Goal: Transaction & Acquisition: Purchase product/service

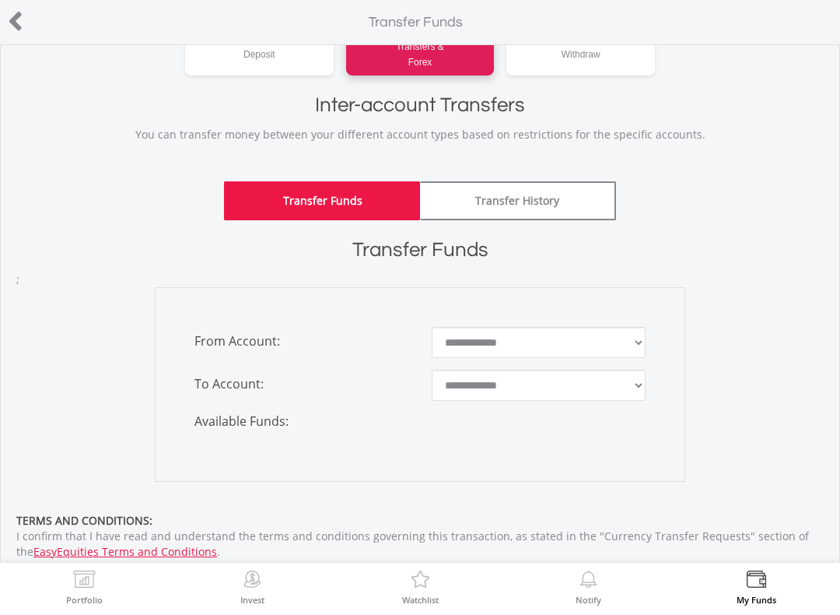
scroll to position [111, 0]
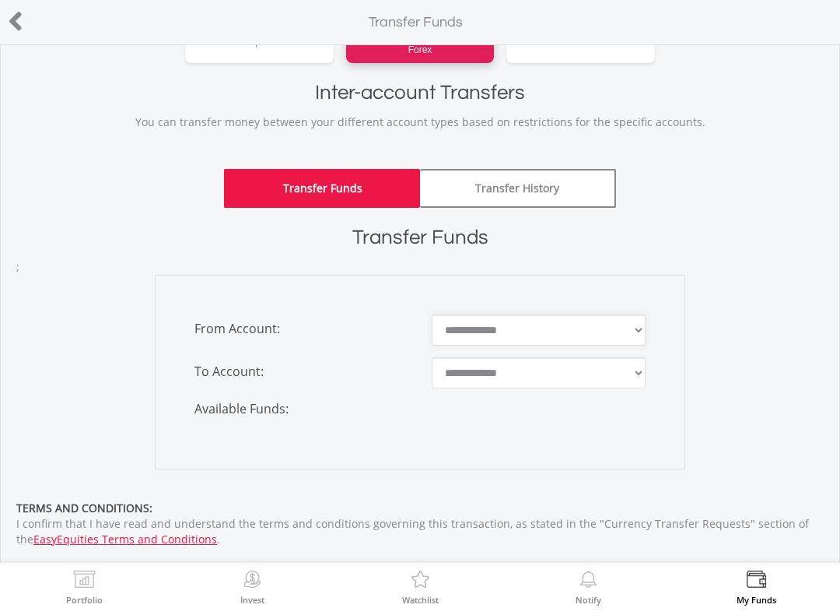
click at [628, 335] on select "**********" at bounding box center [539, 329] width 214 height 31
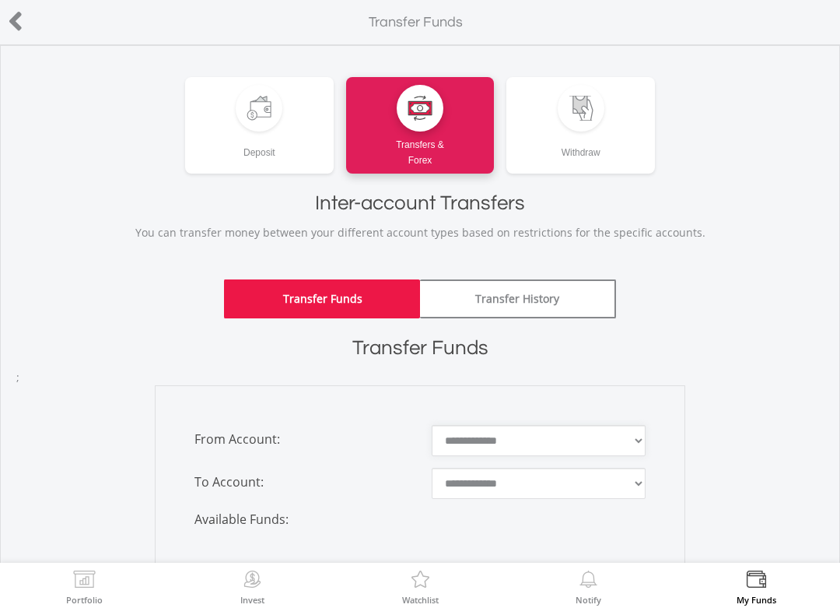
scroll to position [0, 0]
click at [23, 24] on icon at bounding box center [16, 21] width 16 height 30
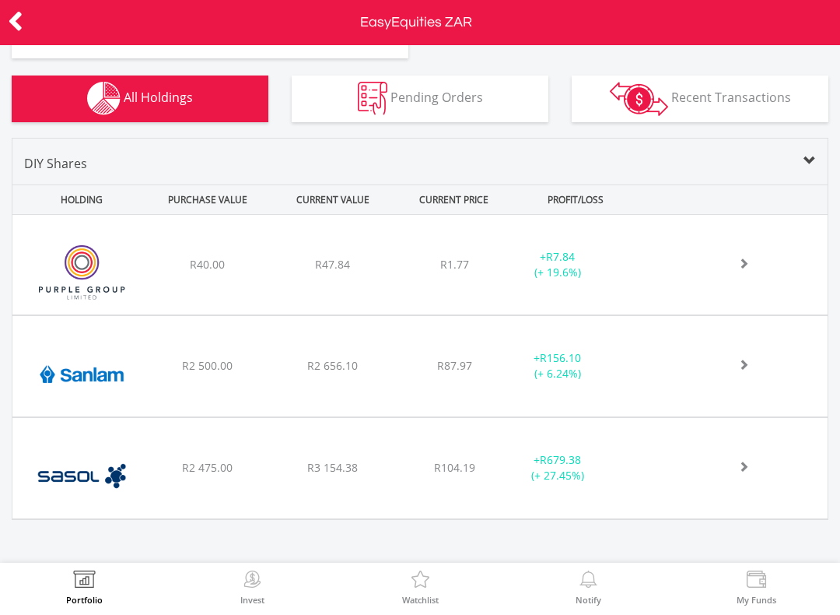
scroll to position [528, 0]
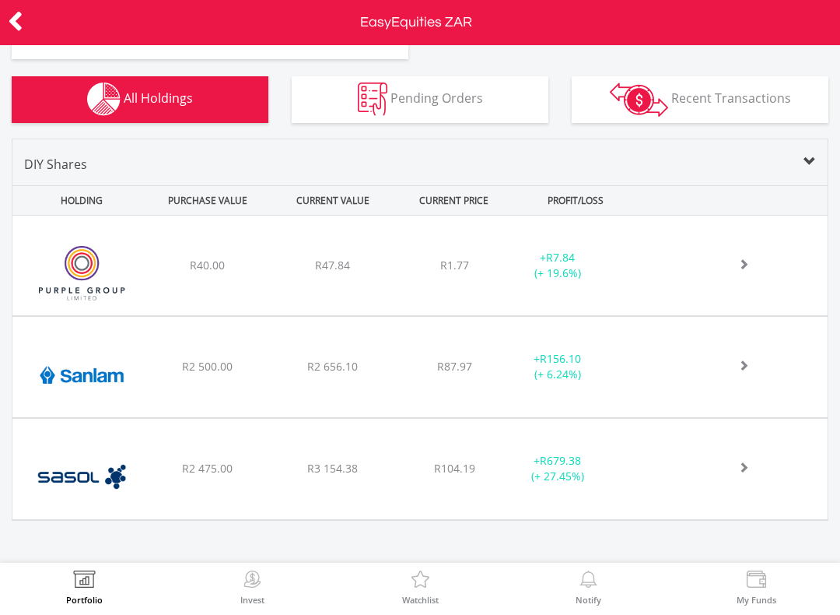
click at [740, 269] on span at bounding box center [727, 263] width 46 height 11
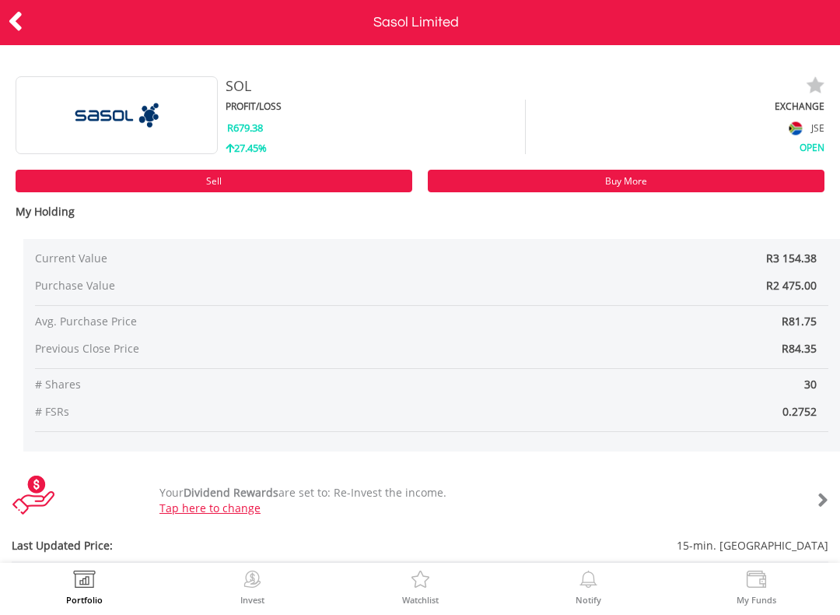
click at [17, 19] on icon at bounding box center [16, 21] width 16 height 30
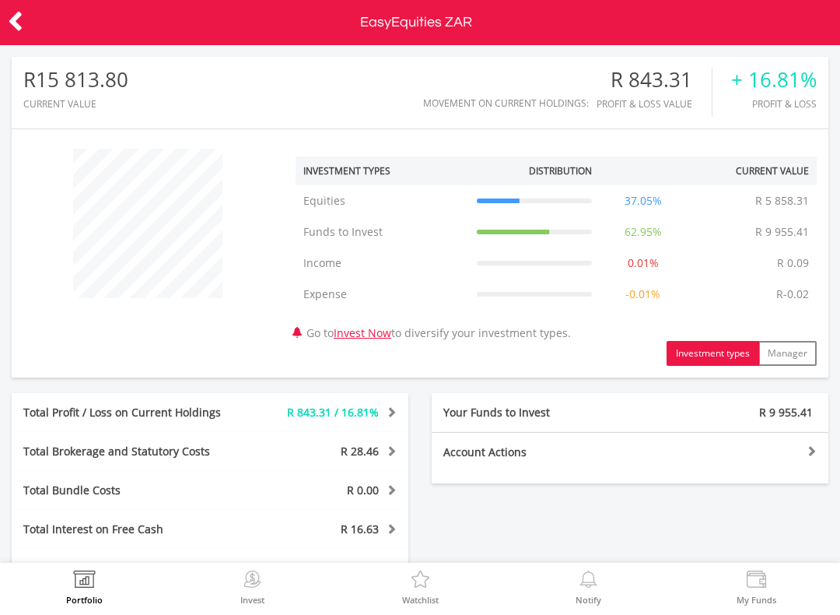
scroll to position [149, 272]
click at [801, 453] on div at bounding box center [729, 450] width 198 height 11
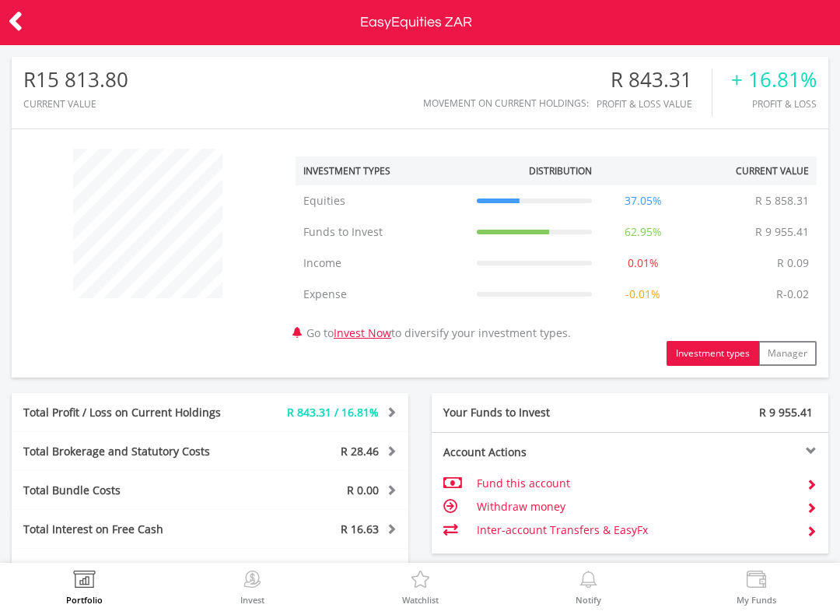
click at [20, 16] on icon at bounding box center [16, 21] width 16 height 30
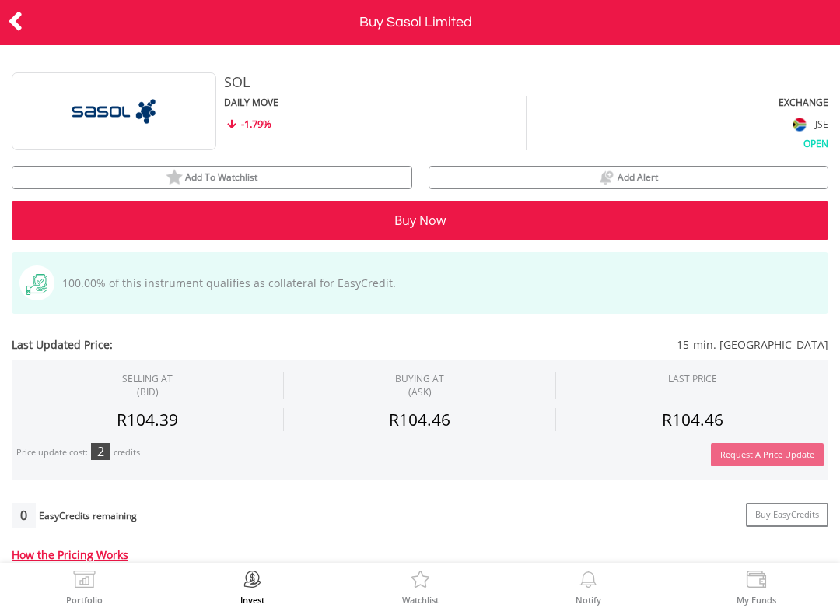
click at [435, 219] on button "Buy Now" at bounding box center [420, 220] width 817 height 39
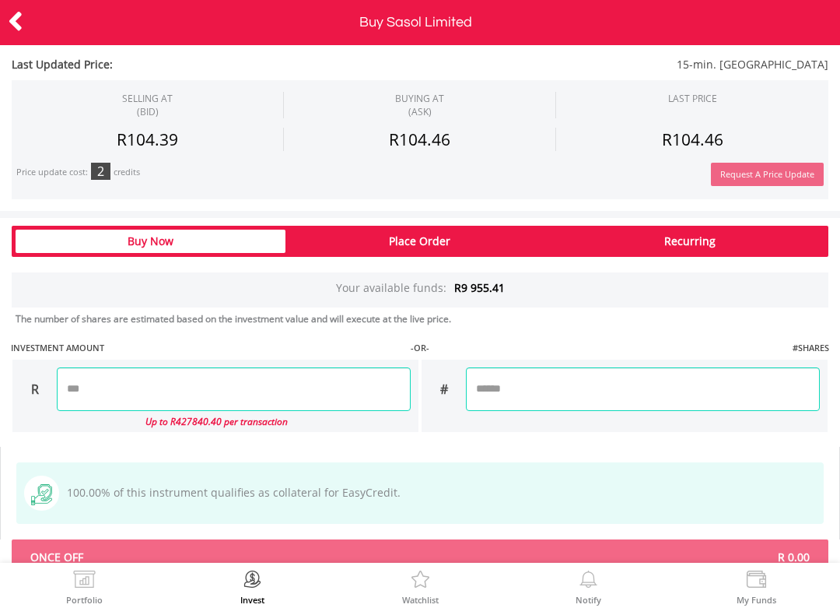
scroll to position [1000, 0]
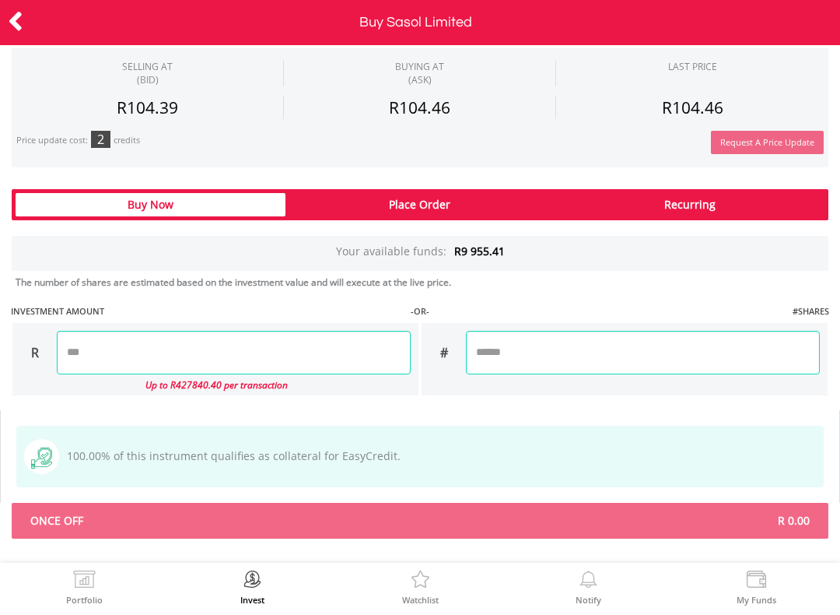
click at [94, 349] on input "number" at bounding box center [234, 353] width 354 height 44
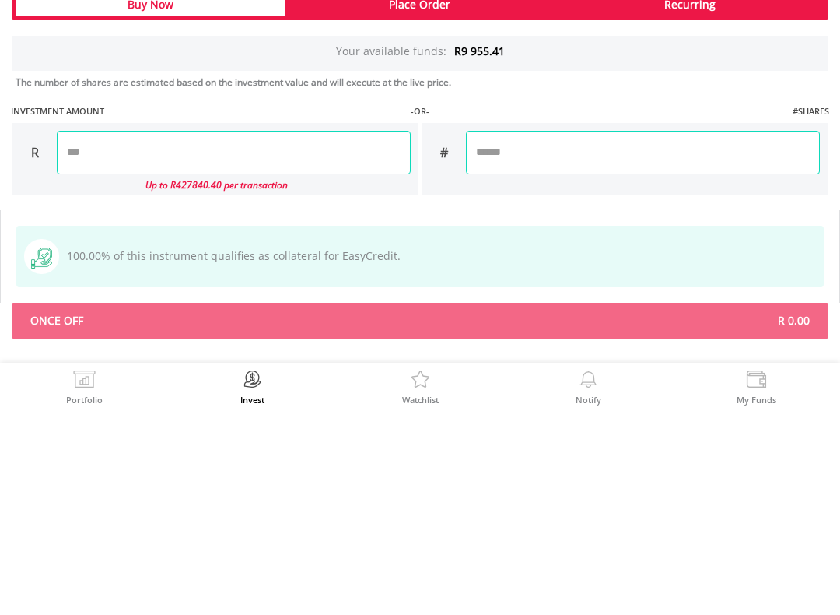
click at [514, 331] on input "number" at bounding box center [643, 353] width 354 height 44
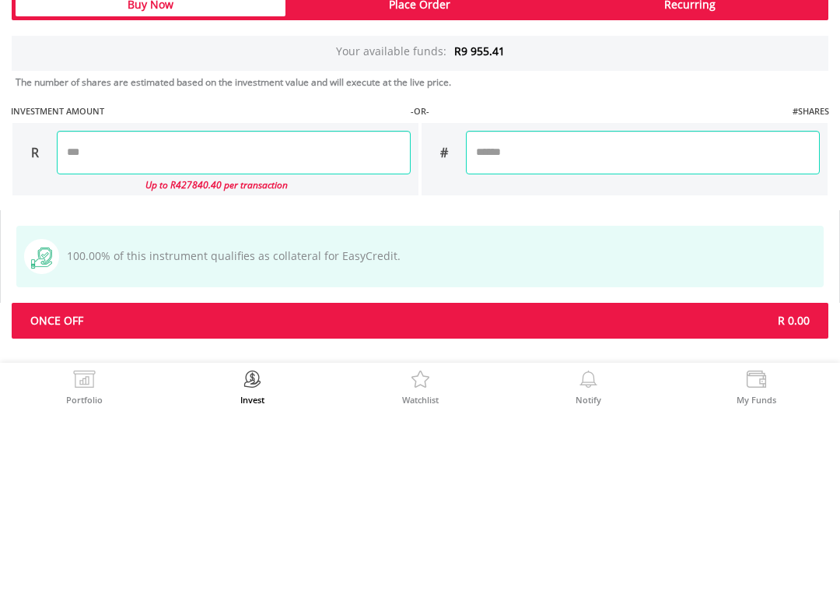
type input "**"
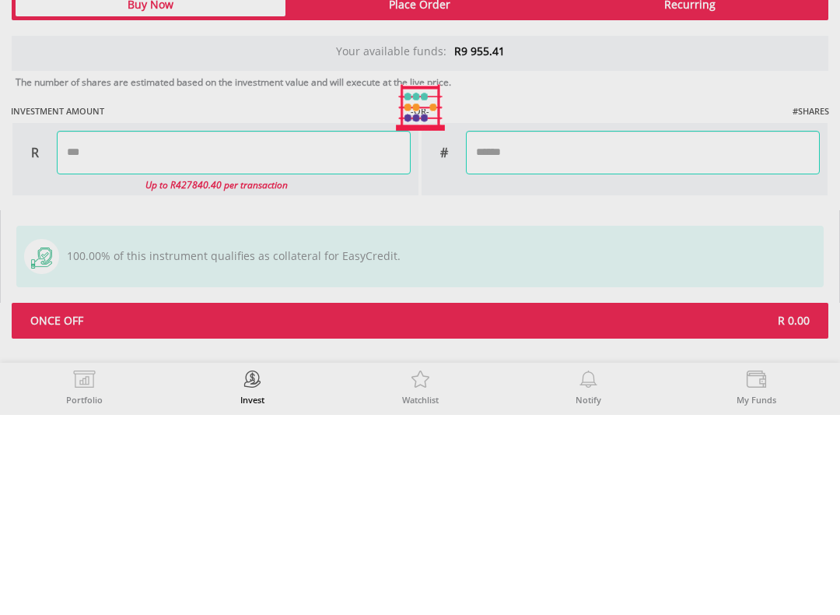
type input "*******"
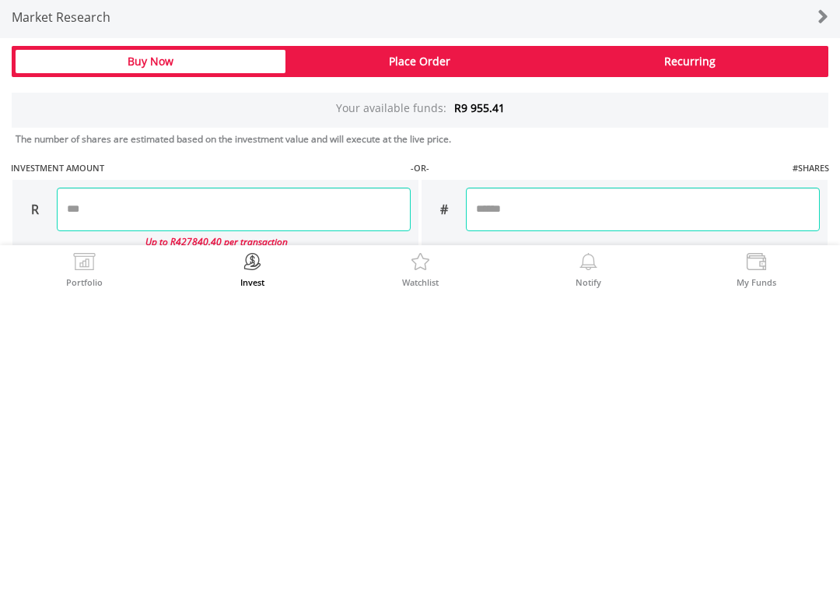
scroll to position [838, 0]
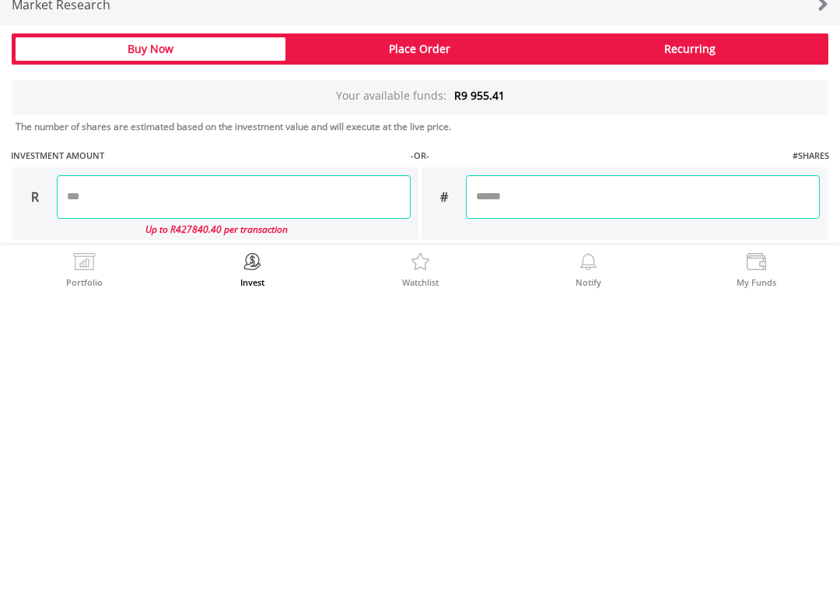
type input "**"
click at [191, 54] on div "Last Updated Price: 15-min. Delayed SELLING AT (BID) BUYING AT (ASK) LAST PRICE" at bounding box center [420, 384] width 840 height 1463
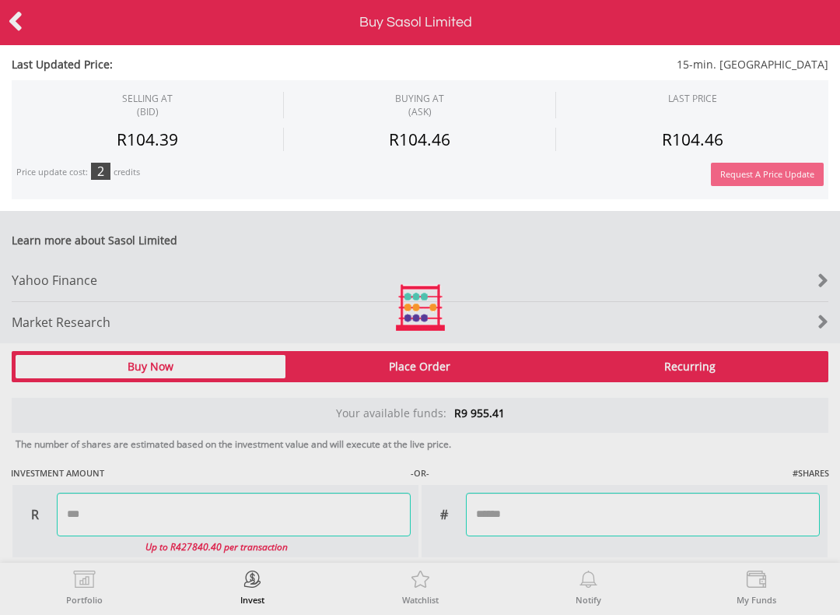
type input "*******"
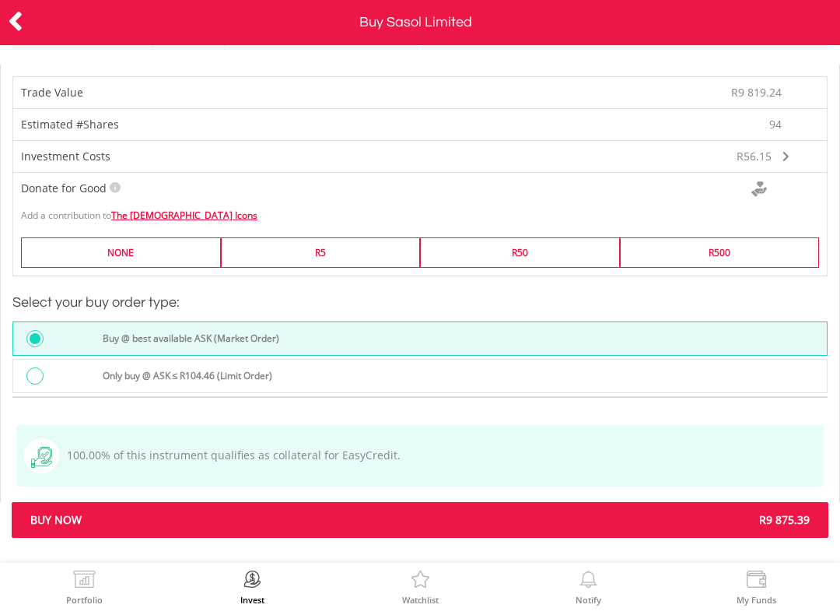
scroll to position [1345, 0]
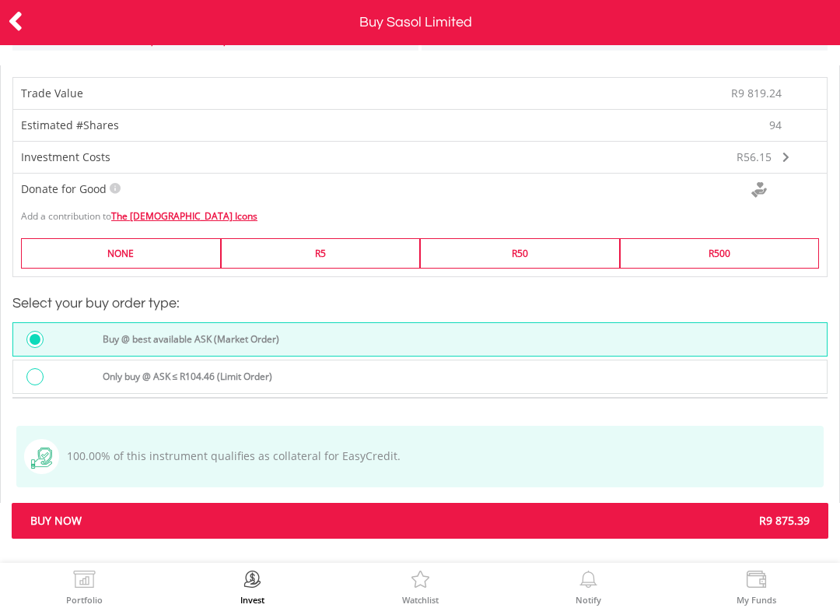
click at [514, 513] on span "R9 875.39" at bounding box center [621, 521] width 402 height 16
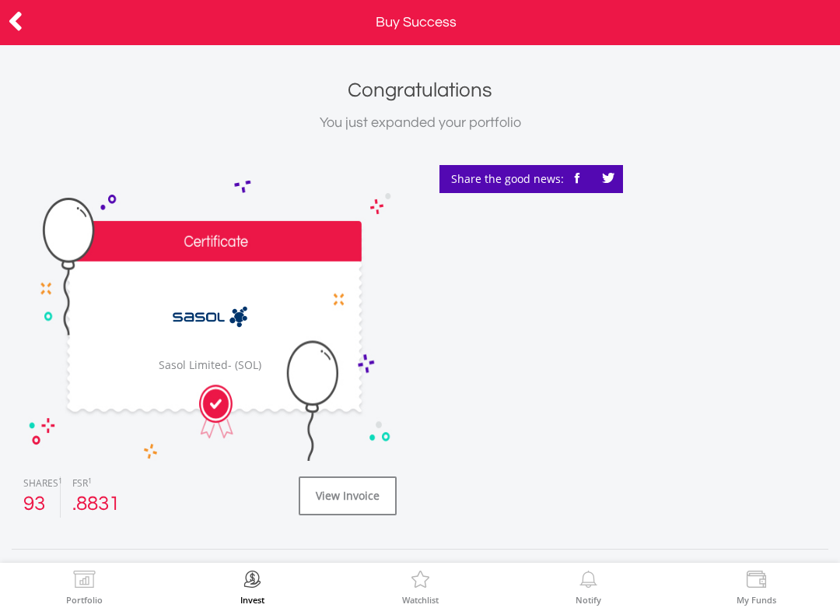
click at [20, 21] on icon at bounding box center [16, 21] width 16 height 30
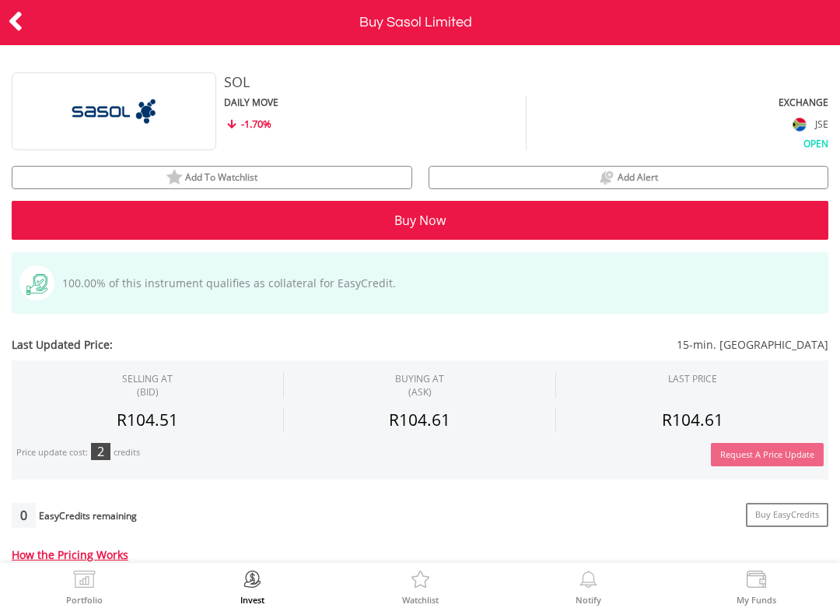
click at [23, 24] on icon at bounding box center [16, 21] width 16 height 30
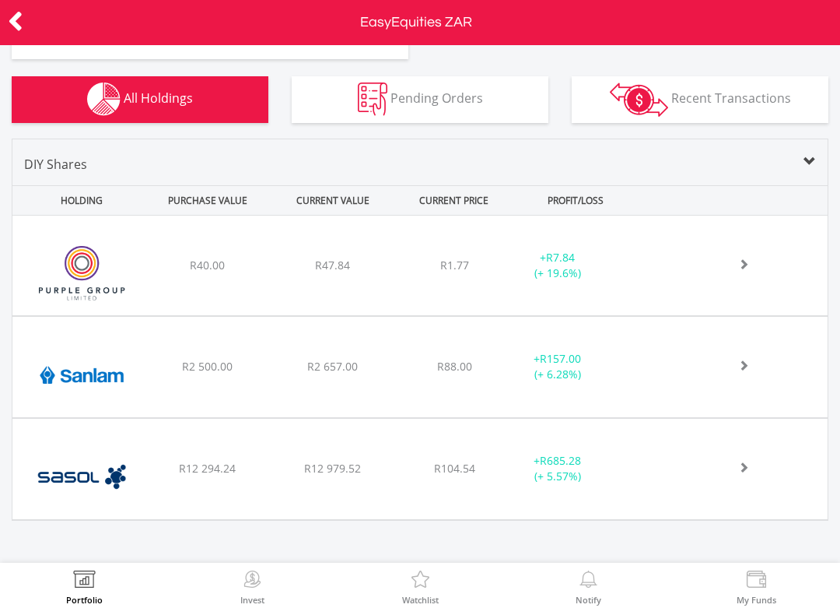
scroll to position [528, 0]
click at [733, 273] on div at bounding box center [727, 266] width 46 height 16
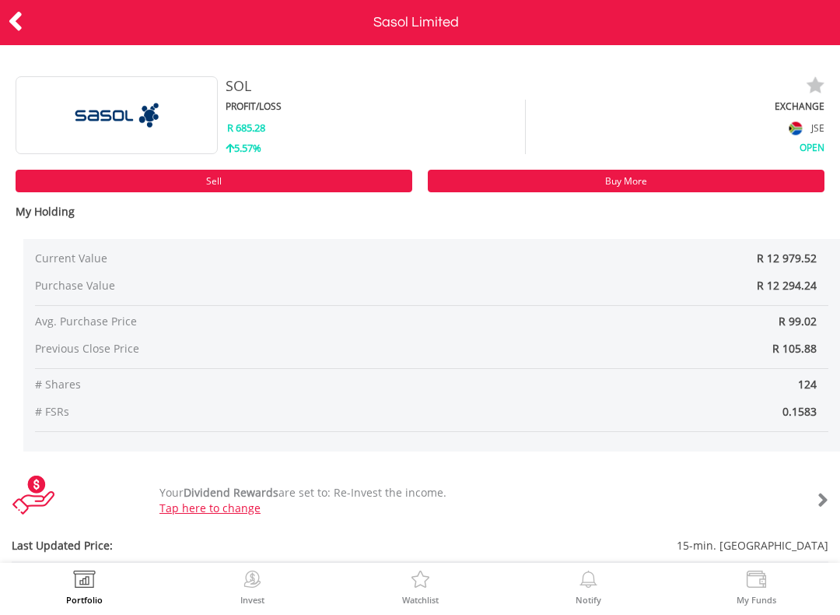
click at [19, 18] on icon at bounding box center [16, 21] width 16 height 30
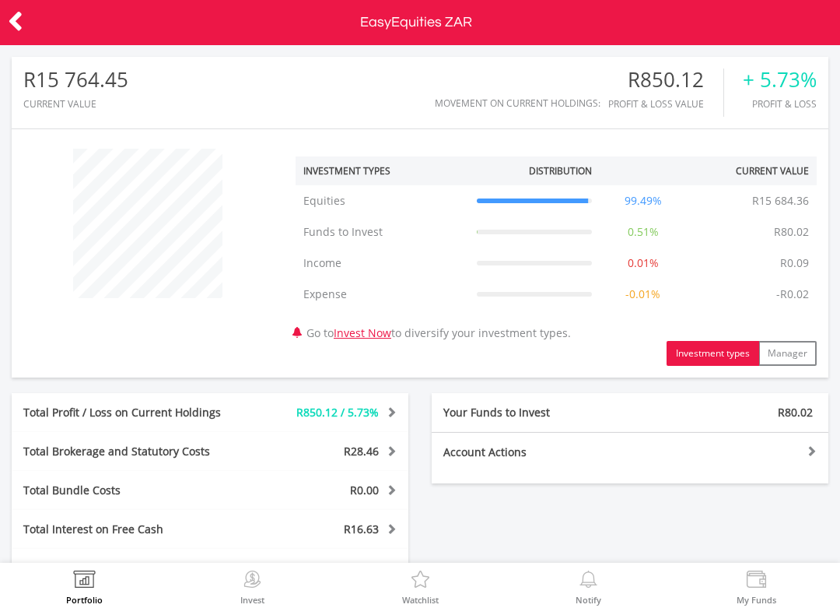
click at [22, 19] on icon at bounding box center [16, 21] width 16 height 30
